Goal: Task Accomplishment & Management: Use online tool/utility

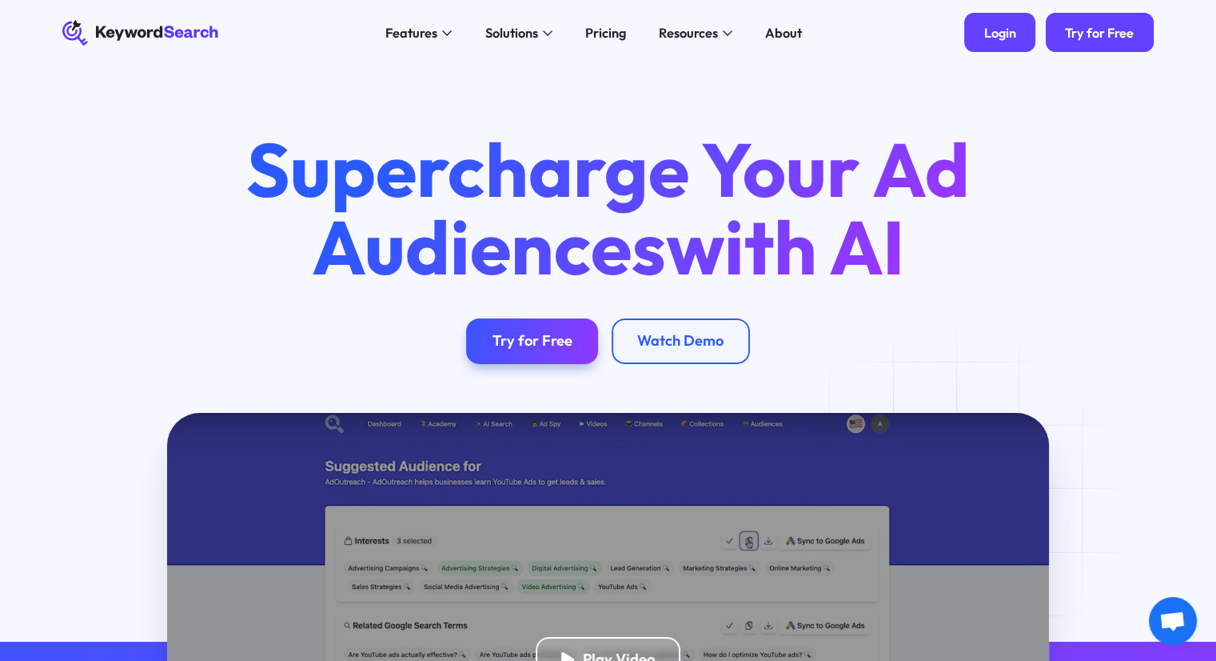
click at [1008, 35] on div "Login" at bounding box center [1000, 33] width 32 height 16
